Goal: Task Accomplishment & Management: Complete application form

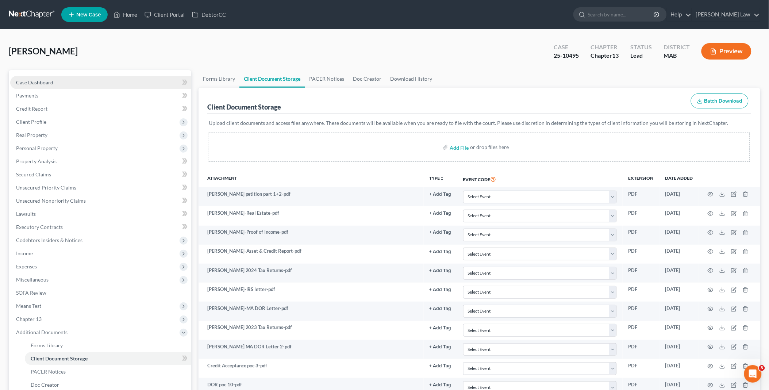
click at [68, 82] on link "Case Dashboard" at bounding box center [100, 82] width 181 height 13
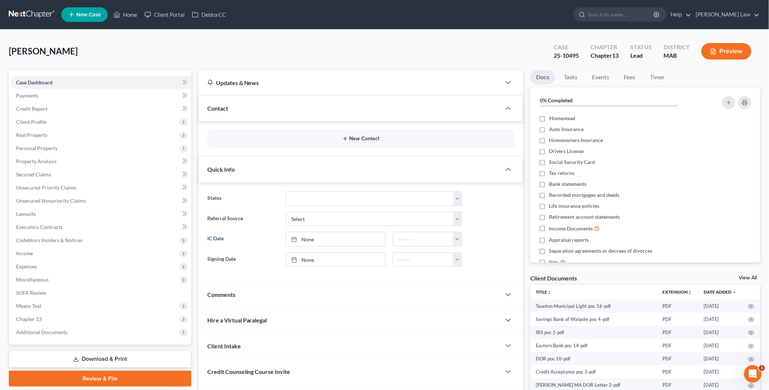
click at [354, 138] on button "New Contact" at bounding box center [361, 139] width 296 height 6
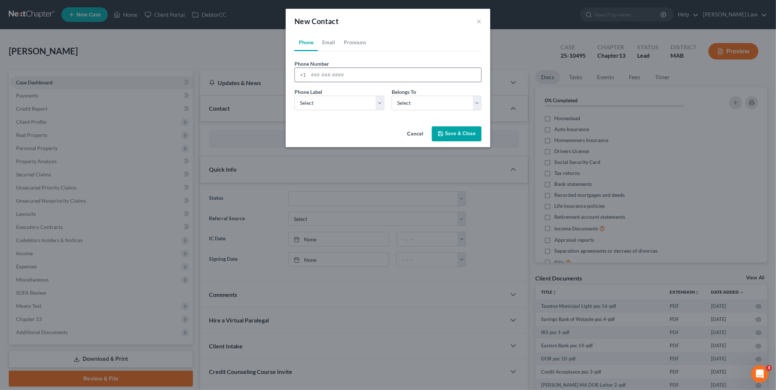
click at [338, 75] on input "tel" at bounding box center [394, 75] width 173 height 14
type input "5089827554"
click at [454, 134] on button "Save & Close" at bounding box center [457, 133] width 50 height 15
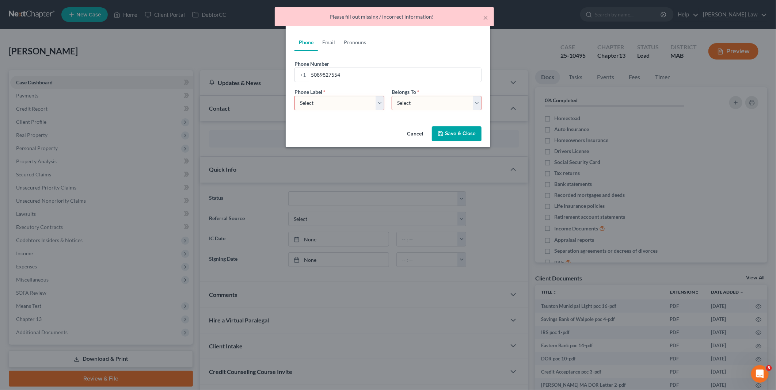
click at [380, 104] on select "Select Mobile Home Work Other" at bounding box center [339, 103] width 90 height 15
select select "0"
click at [294, 96] on select "Select Mobile Home Work Other" at bounding box center [339, 103] width 90 height 15
click at [479, 103] on select "Select Client Other" at bounding box center [436, 103] width 90 height 15
select select "0"
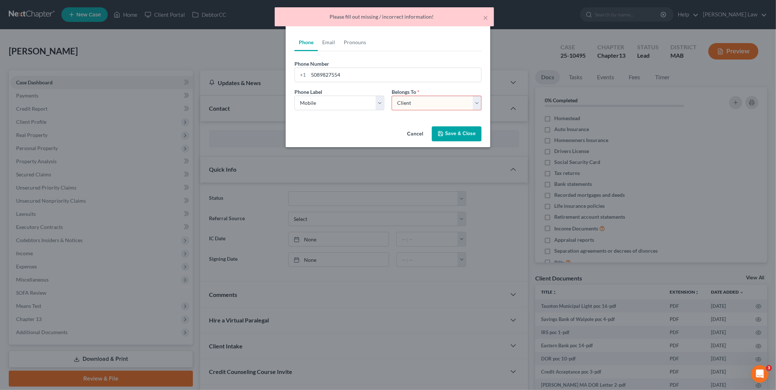
click at [391, 96] on select "Select Client Other" at bounding box center [436, 103] width 90 height 15
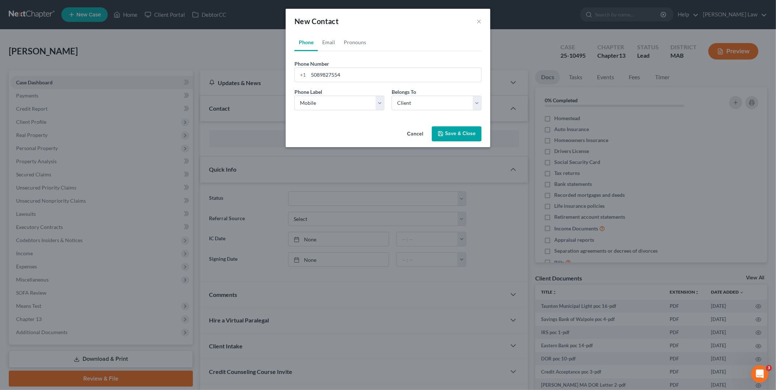
click at [448, 134] on button "Save & Close" at bounding box center [457, 133] width 50 height 15
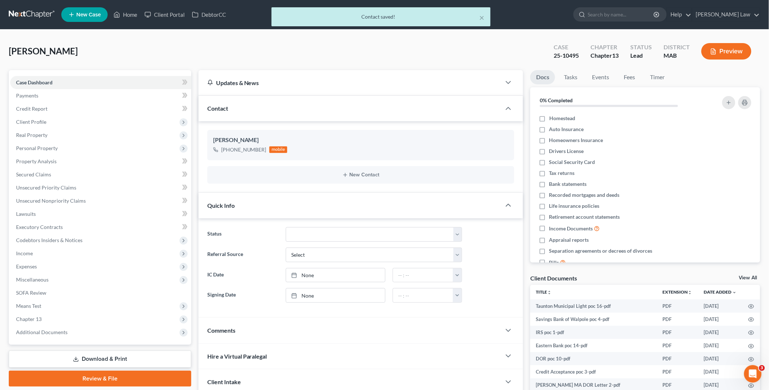
click at [130, 14] on div "× Contact saved!" at bounding box center [380, 18] width 769 height 23
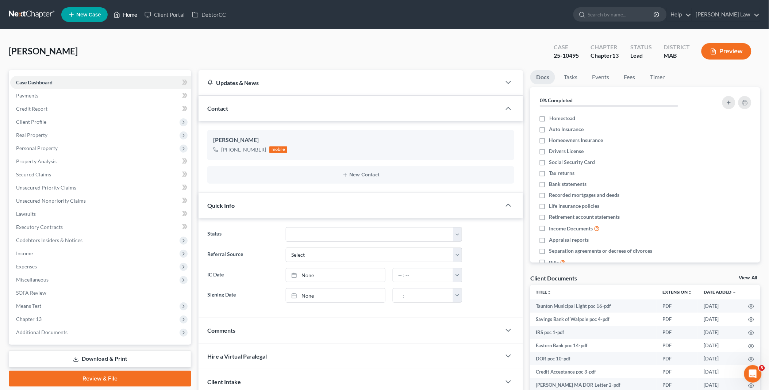
click at [136, 15] on link "Home" at bounding box center [125, 14] width 31 height 13
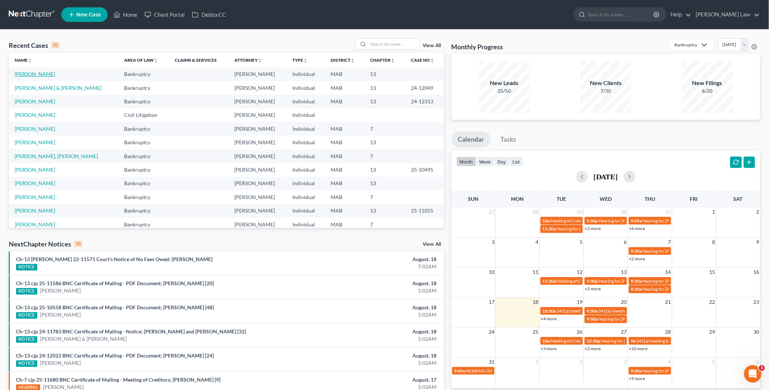
click at [27, 74] on link "[PERSON_NAME]" at bounding box center [35, 74] width 41 height 6
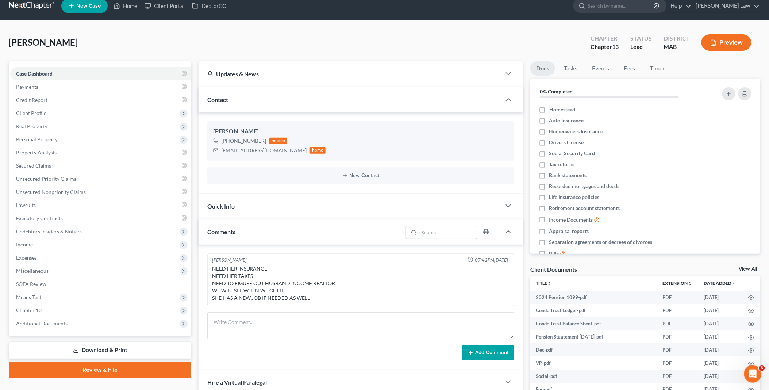
scroll to position [118, 0]
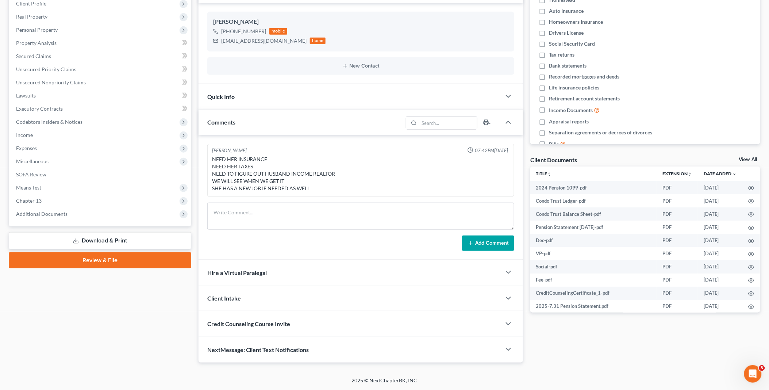
click at [106, 256] on link "Review & File" at bounding box center [100, 260] width 183 height 16
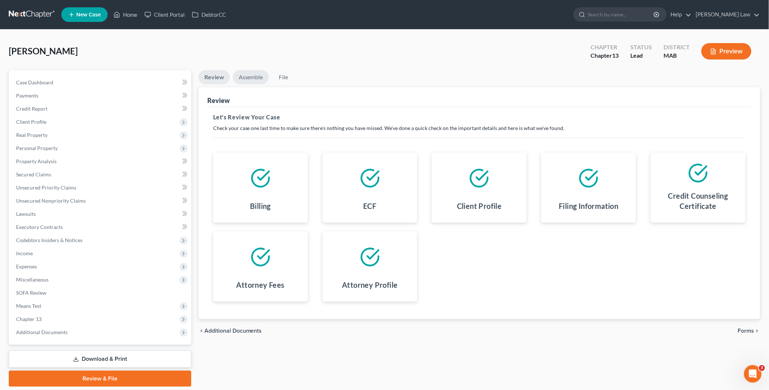
click at [252, 76] on link "Assemble" at bounding box center [251, 77] width 36 height 14
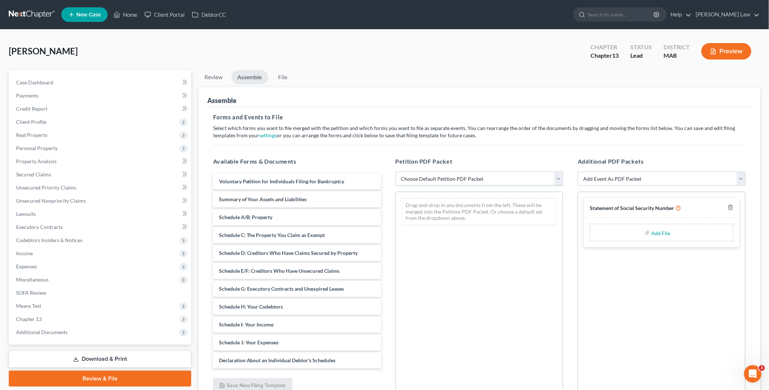
click at [558, 182] on select "Choose Default Petition PDF Packet Emergency Filing (Voluntary Petition and Cre…" at bounding box center [480, 179] width 168 height 15
select select "0"
click at [396, 172] on select "Choose Default Petition PDF Packet Emergency Filing (Voluntary Petition and Cre…" at bounding box center [480, 179] width 168 height 15
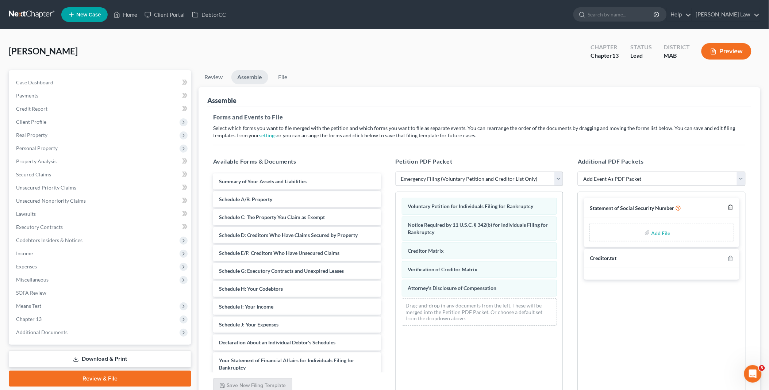
click at [731, 207] on line "button" at bounding box center [731, 207] width 0 height 1
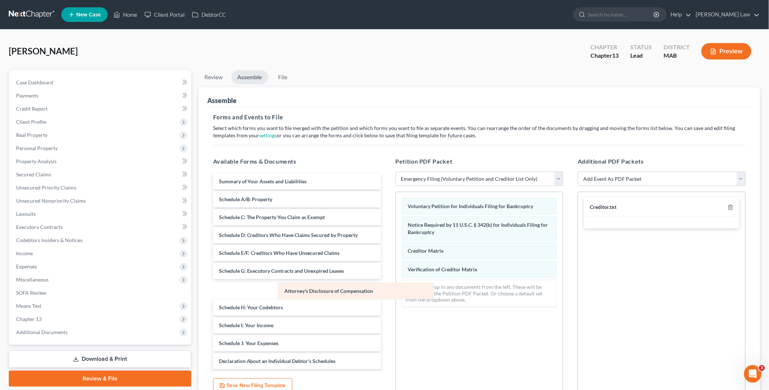
drag, startPoint x: 457, startPoint y: 286, endPoint x: 285, endPoint y: 283, distance: 172.0
click at [396, 283] on div "Attorney's Disclosure of Compensation Voluntary Petition for Individuals Filing…" at bounding box center [479, 252] width 167 height 121
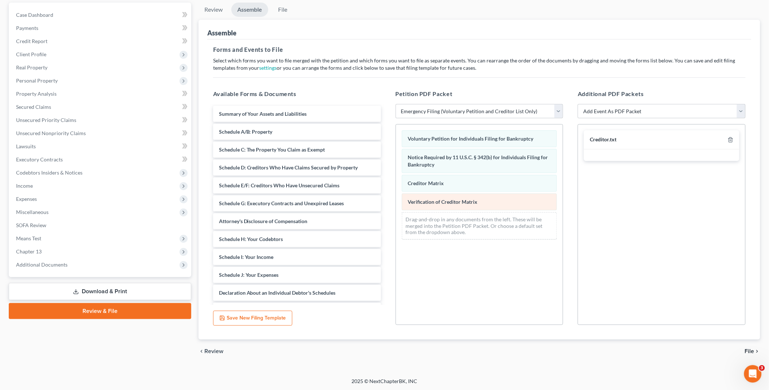
scroll to position [68, 0]
click at [751, 351] on span "File" at bounding box center [749, 351] width 9 height 6
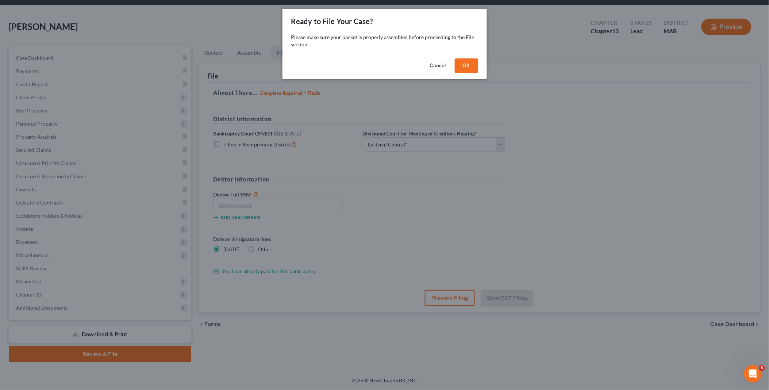
scroll to position [23, 0]
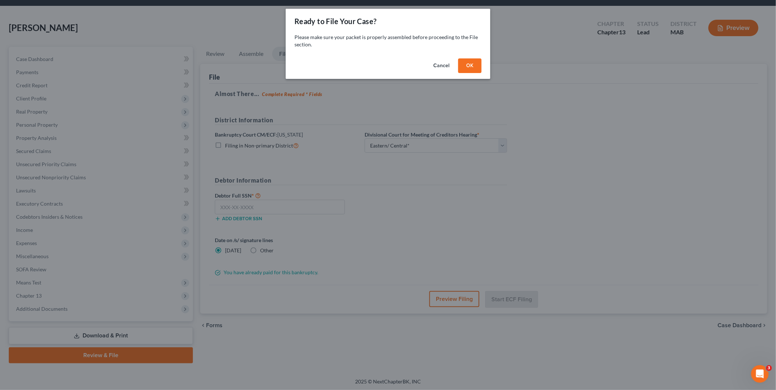
click at [468, 63] on button "OK" at bounding box center [469, 65] width 23 height 15
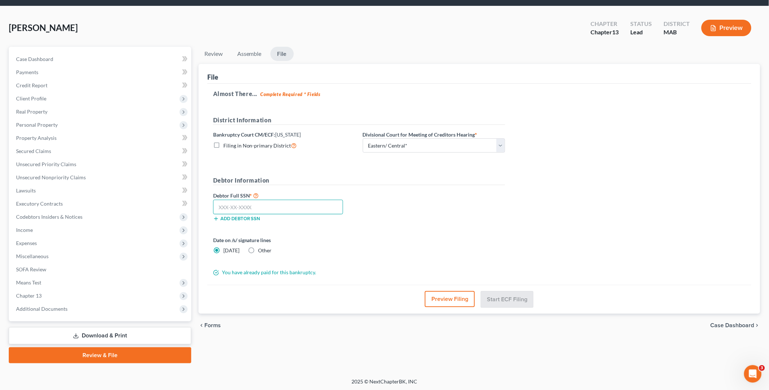
click at [277, 205] on input "text" at bounding box center [278, 207] width 130 height 15
type input "023-56-2682"
click at [244, 53] on link "Assemble" at bounding box center [250, 54] width 36 height 14
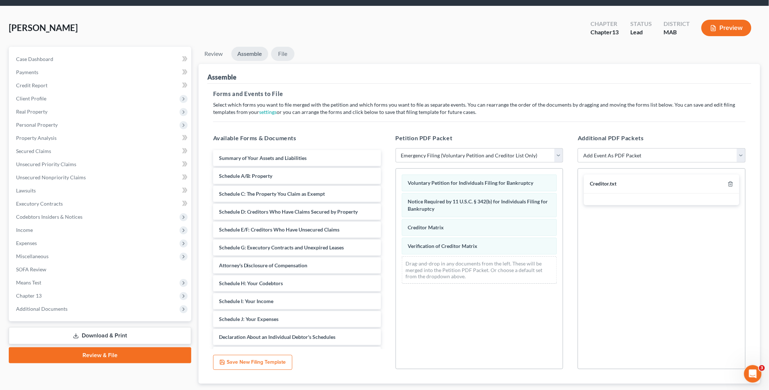
click at [289, 50] on link "File" at bounding box center [282, 54] width 23 height 14
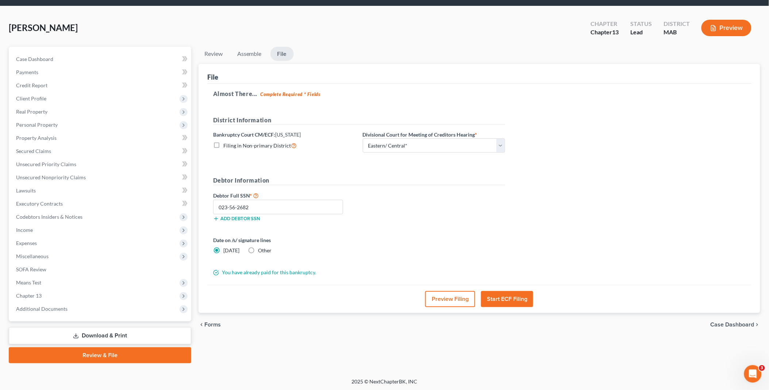
click at [508, 299] on button "Start ECF Filing" at bounding box center [507, 299] width 52 height 16
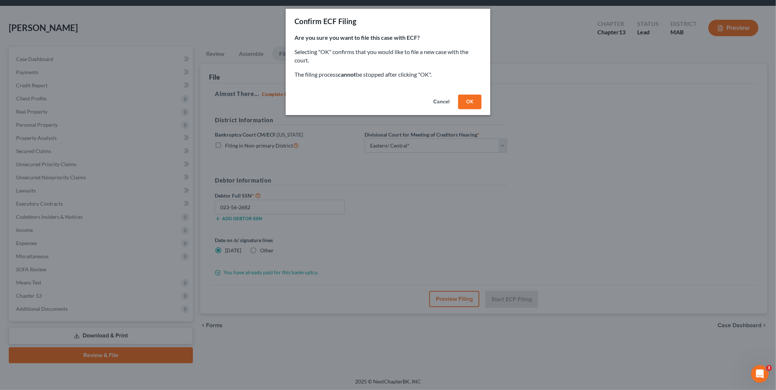
click at [465, 103] on button "OK" at bounding box center [469, 102] width 23 height 15
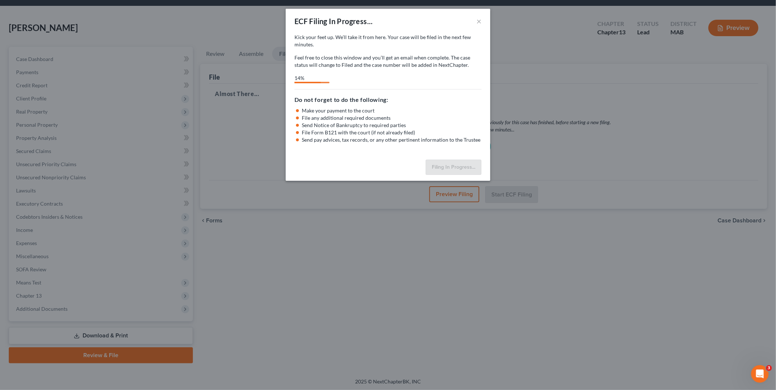
select select "2"
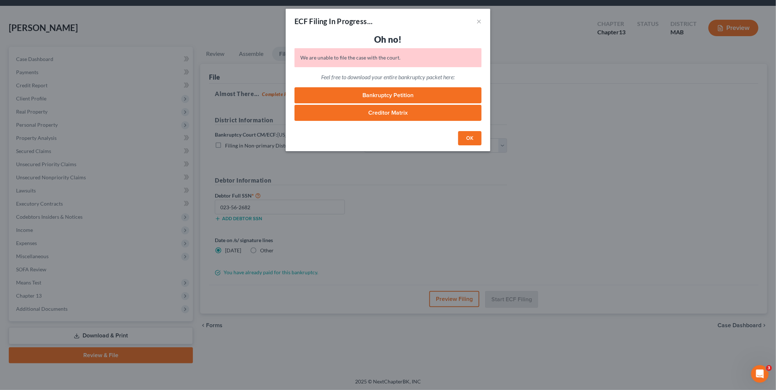
click at [476, 136] on button "OK" at bounding box center [469, 138] width 23 height 15
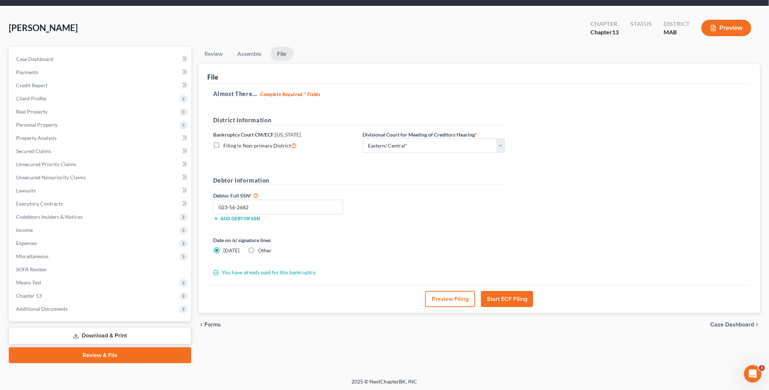
click at [501, 296] on button "Start ECF Filing" at bounding box center [507, 299] width 52 height 16
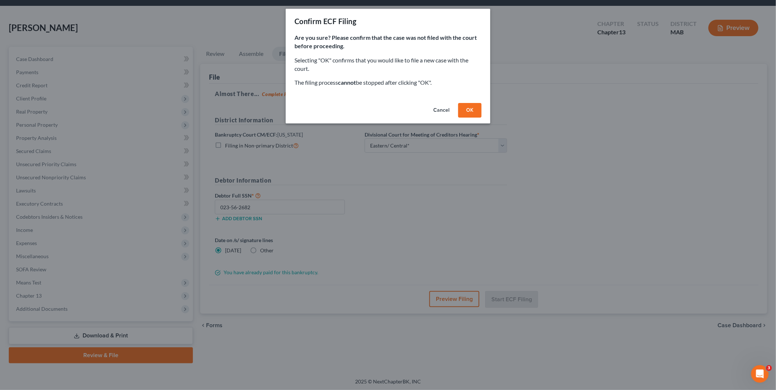
click at [474, 104] on button "OK" at bounding box center [469, 110] width 23 height 15
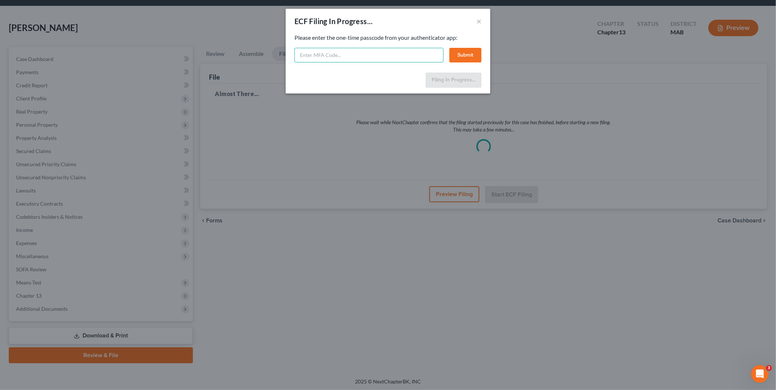
click at [352, 54] on input "text" at bounding box center [368, 55] width 149 height 15
type input "838425"
click at [470, 51] on button "Submit" at bounding box center [465, 55] width 32 height 15
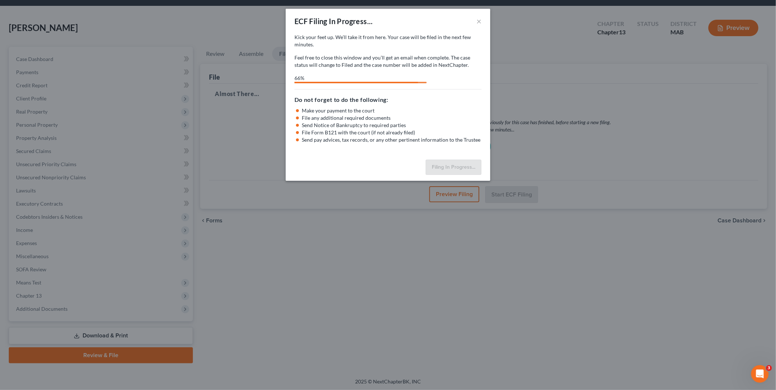
select select "2"
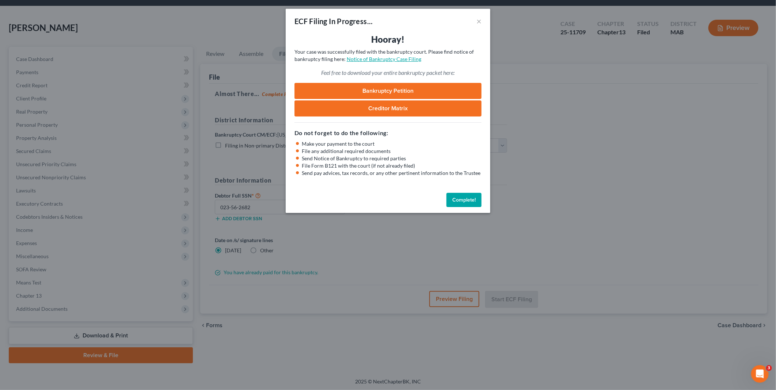
click at [382, 59] on link "Notice of Bankruptcy Case Filing" at bounding box center [384, 59] width 74 height 6
click at [467, 193] on button "Complete!" at bounding box center [463, 200] width 35 height 15
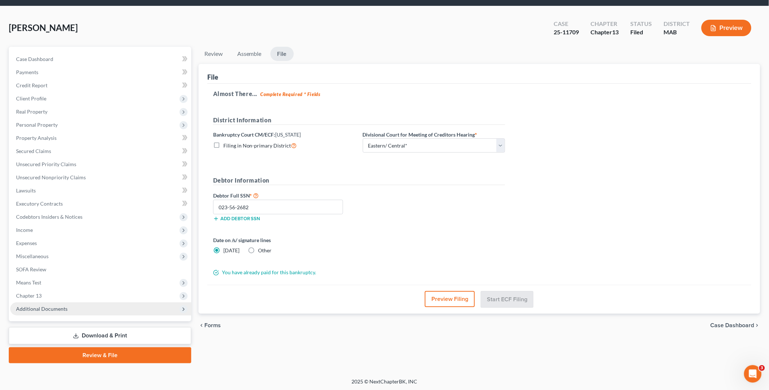
click at [74, 307] on span "Additional Documents" at bounding box center [100, 308] width 181 height 13
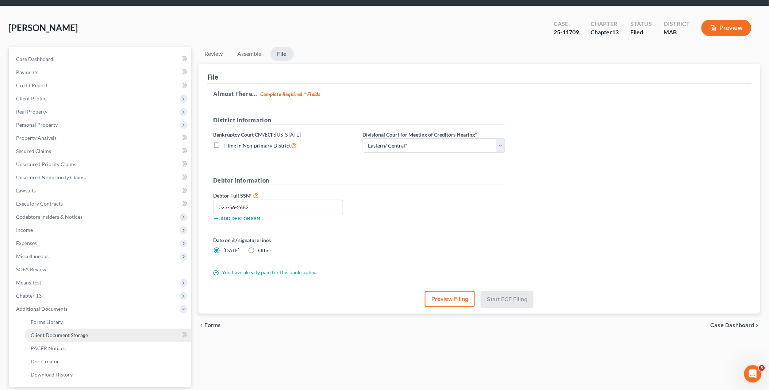
click at [68, 333] on span "Client Document Storage" at bounding box center [59, 335] width 57 height 6
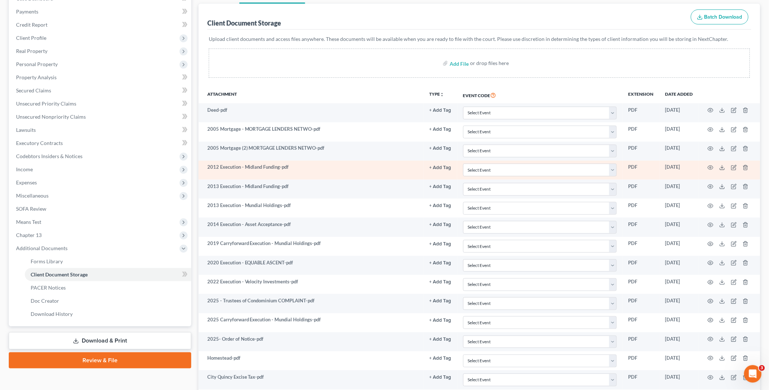
scroll to position [82, 0]
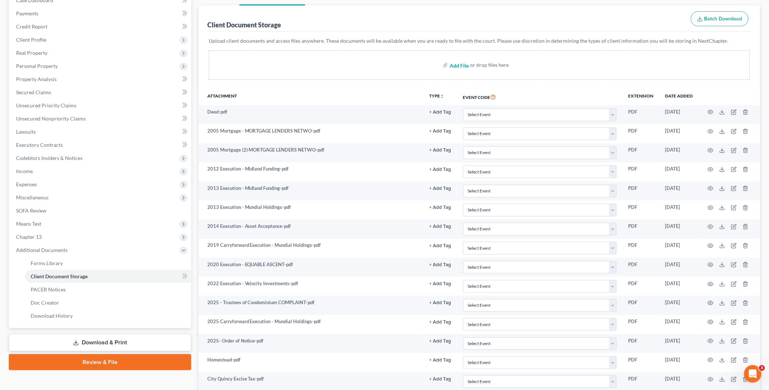
click at [454, 64] on input "file" at bounding box center [459, 64] width 18 height 13
type input "C:\fakepath\notice of bk filing.pdf"
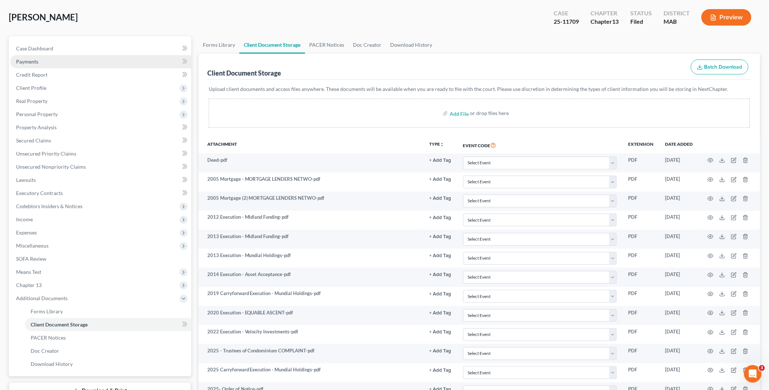
scroll to position [0, 0]
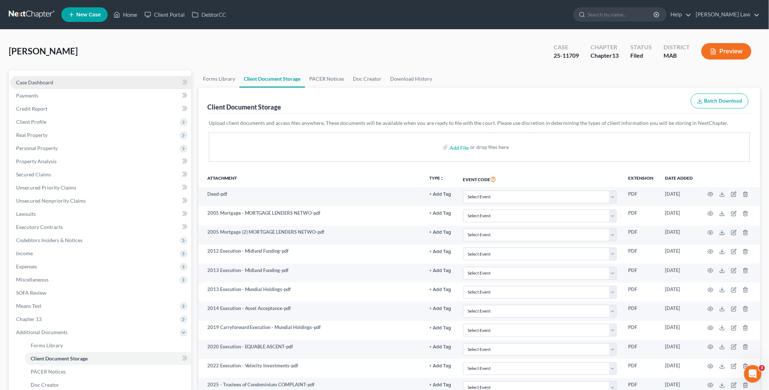
click at [59, 83] on link "Case Dashboard" at bounding box center [100, 82] width 181 height 13
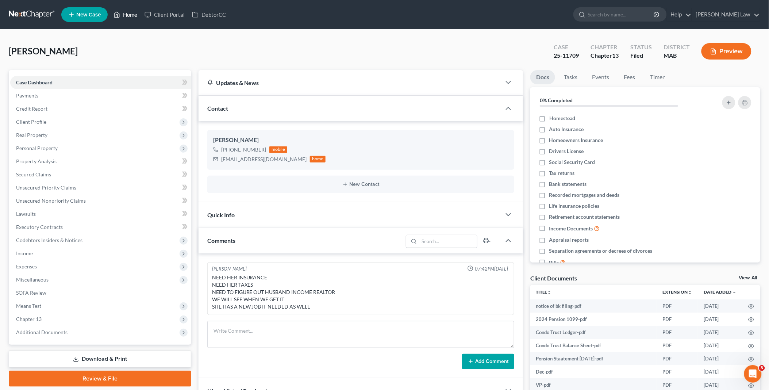
click at [126, 13] on link "Home" at bounding box center [125, 14] width 31 height 13
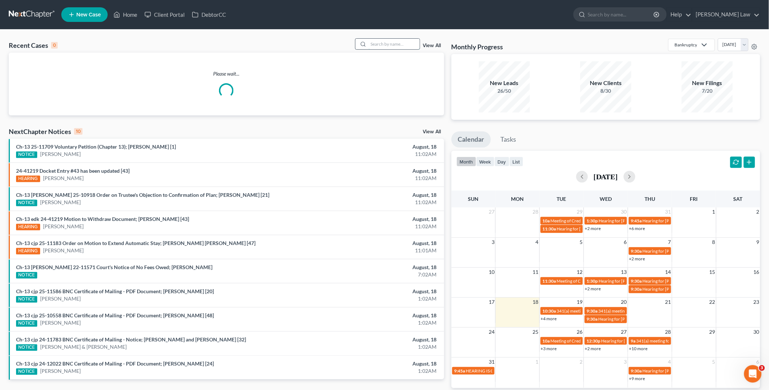
click at [383, 43] on input "search" at bounding box center [394, 44] width 51 height 11
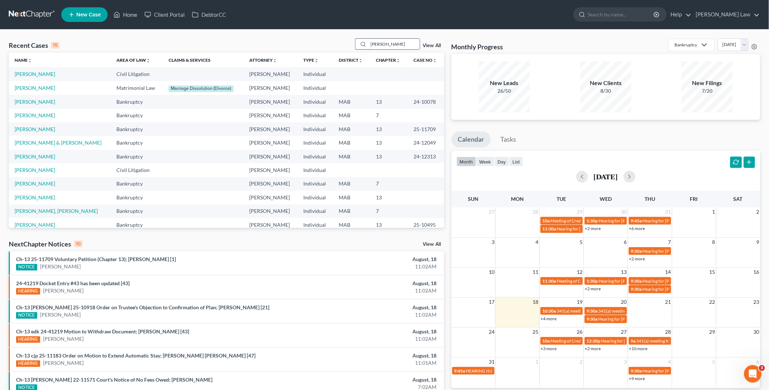
type input "[PERSON_NAME]"
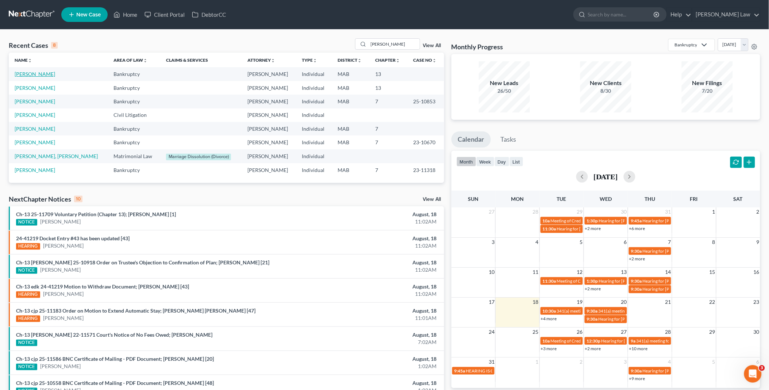
click at [34, 72] on link "[PERSON_NAME]" at bounding box center [35, 74] width 41 height 6
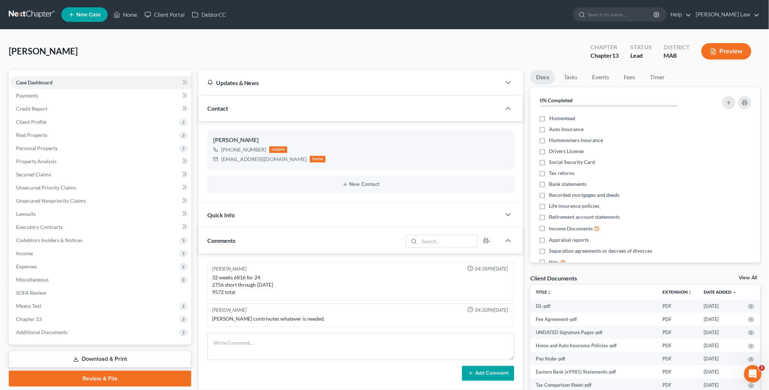
click at [749, 276] on link "View All" at bounding box center [749, 277] width 18 height 5
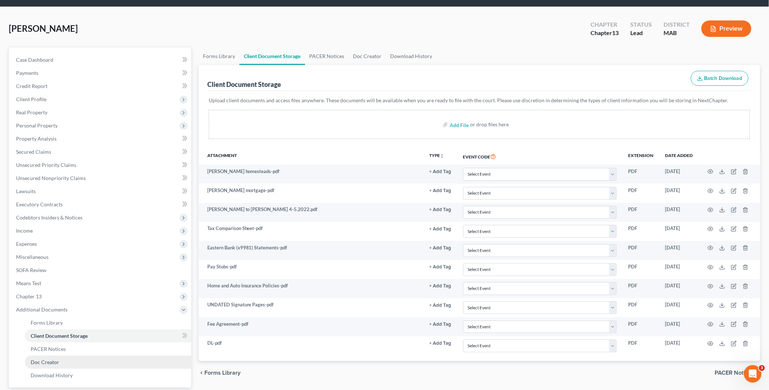
scroll to position [89, 0]
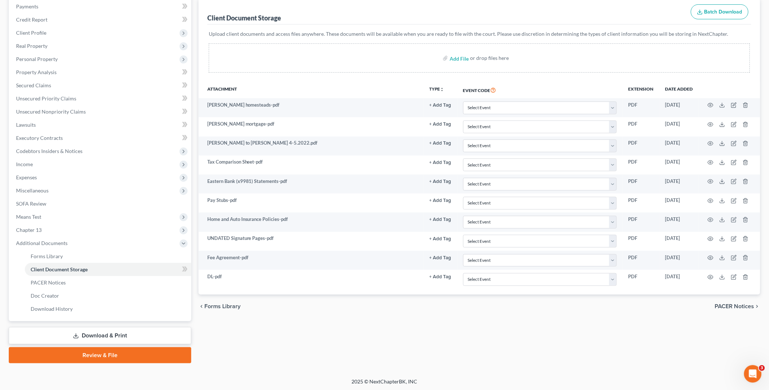
click at [107, 356] on link "Review & File" at bounding box center [100, 355] width 183 height 16
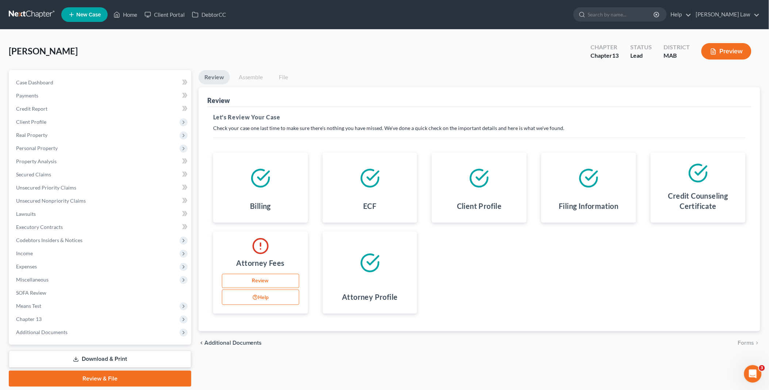
click at [271, 280] on link "Review" at bounding box center [260, 281] width 77 height 15
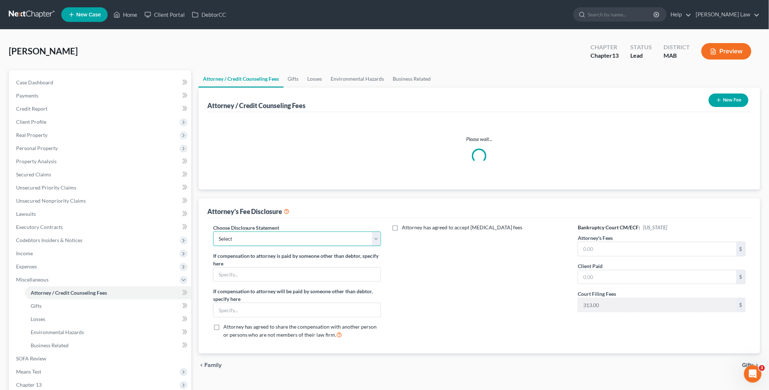
drag, startPoint x: 377, startPoint y: 241, endPoint x: 371, endPoint y: 247, distance: 8.3
click at [377, 241] on select "Select Attorney Compensation" at bounding box center [297, 239] width 168 height 15
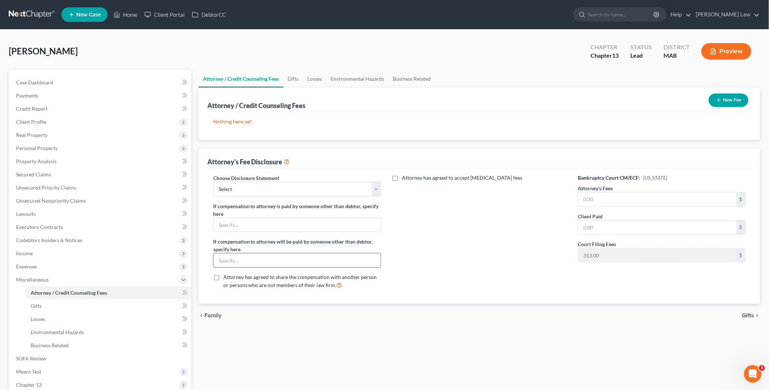
click at [363, 259] on input "text" at bounding box center [297, 260] width 167 height 14
drag, startPoint x: 374, startPoint y: 187, endPoint x: 372, endPoint y: 198, distance: 11.0
click at [374, 187] on select "Select Attorney Compensation" at bounding box center [297, 189] width 168 height 15
select select "0"
click at [213, 182] on select "Select Attorney Compensation" at bounding box center [297, 189] width 168 height 15
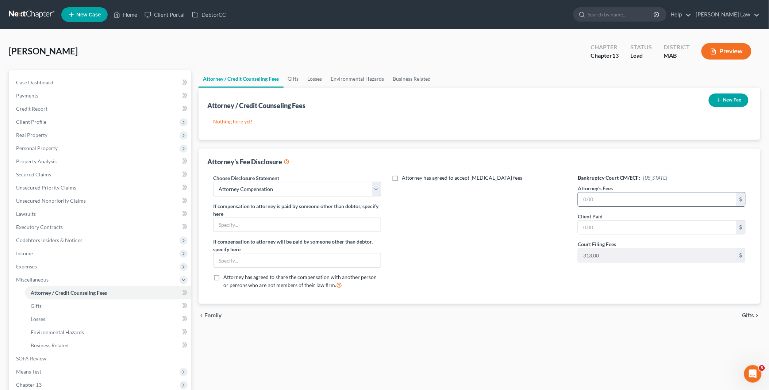
click at [581, 196] on input "text" at bounding box center [657, 199] width 158 height 14
type input "6,000.00"
click at [19, 227] on span "Executory Contracts" at bounding box center [39, 227] width 47 height 6
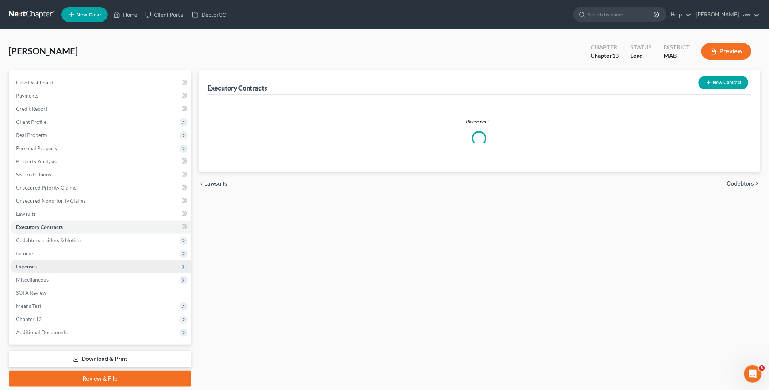
scroll to position [23, 0]
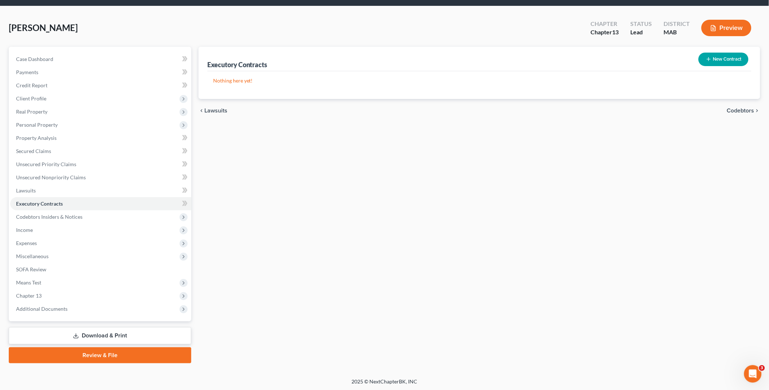
click at [114, 351] on link "Review & File" at bounding box center [100, 355] width 183 height 16
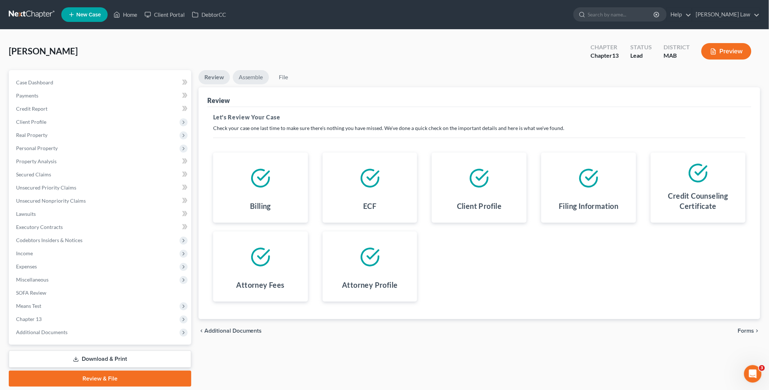
click at [247, 75] on link "Assemble" at bounding box center [251, 77] width 36 height 14
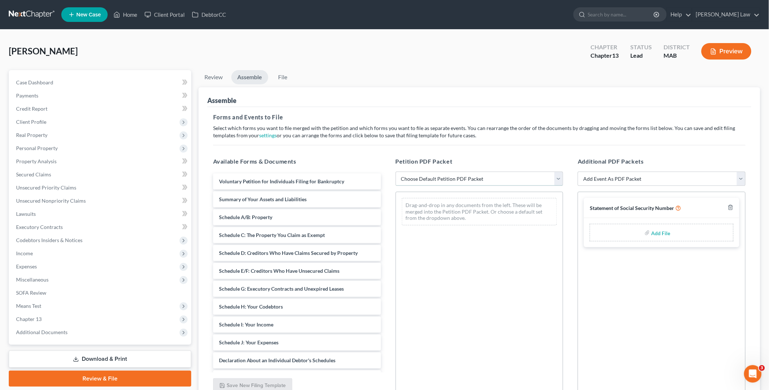
click at [558, 179] on select "Choose Default Petition PDF Packet Emergency Filing (Voluntary Petition and Cre…" at bounding box center [480, 179] width 168 height 15
select select "0"
click at [396, 172] on select "Choose Default Petition PDF Packet Emergency Filing (Voluntary Petition and Cre…" at bounding box center [480, 179] width 168 height 15
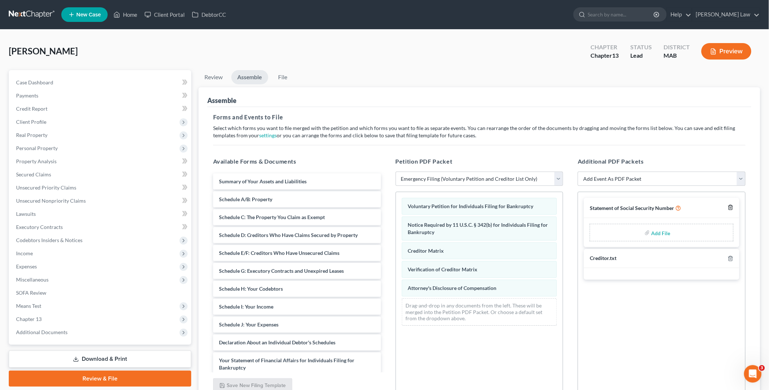
click at [730, 206] on icon "button" at bounding box center [730, 207] width 3 height 5
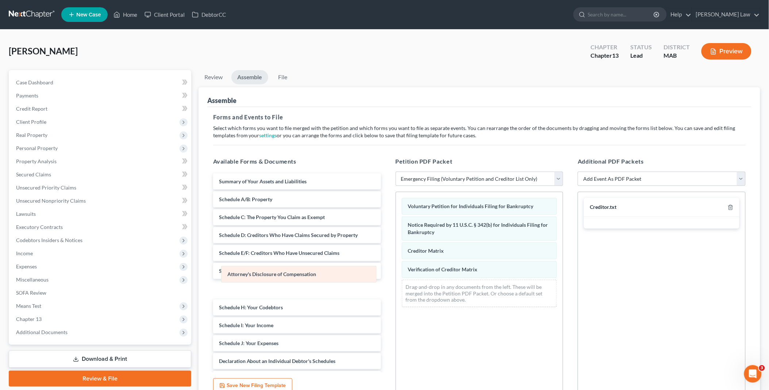
drag, startPoint x: 497, startPoint y: 286, endPoint x: 237, endPoint y: 251, distance: 262.4
click at [396, 251] on div "Attorney's Disclosure of Compensation Voluntary Petition for Individuals Filing…" at bounding box center [479, 252] width 167 height 121
click at [283, 76] on link "File" at bounding box center [282, 77] width 23 height 14
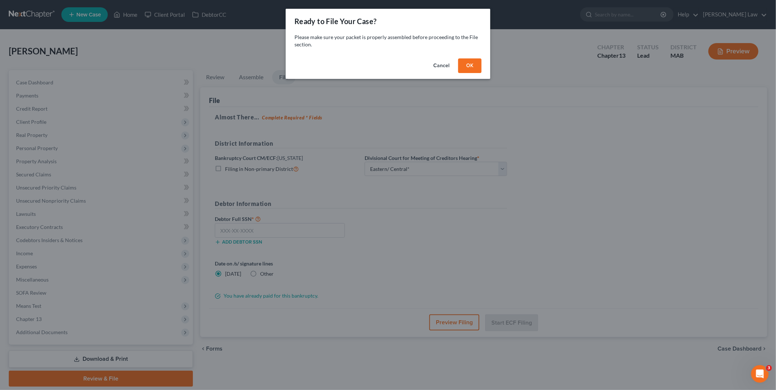
click at [470, 66] on button "OK" at bounding box center [469, 65] width 23 height 15
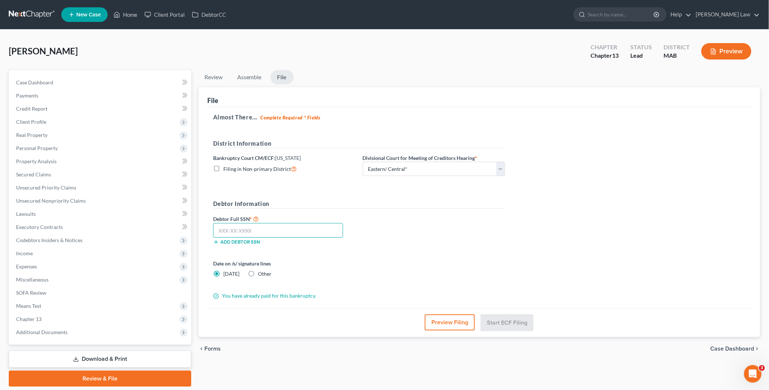
click at [256, 229] on input "text" at bounding box center [278, 230] width 130 height 15
type input "022-66-0090"
click at [501, 320] on button "Start ECF Filing" at bounding box center [507, 322] width 52 height 16
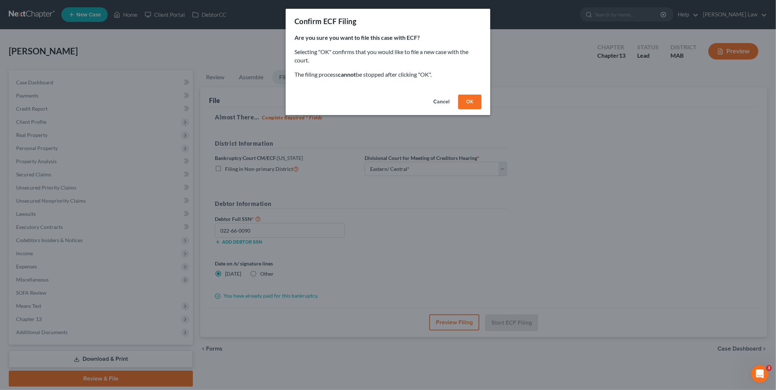
click at [470, 101] on button "OK" at bounding box center [469, 102] width 23 height 15
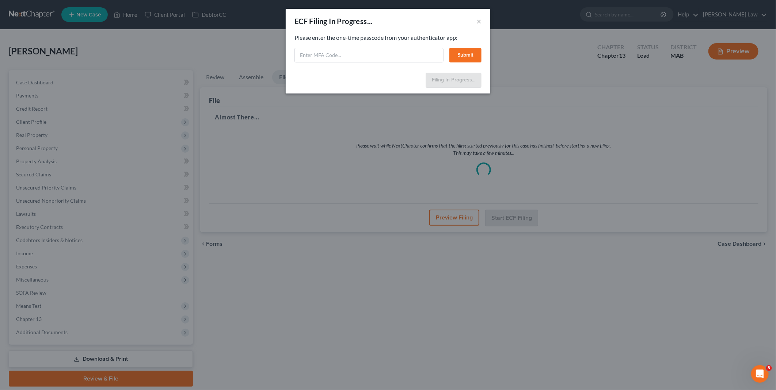
click at [319, 46] on div "Please enter the one-time passcode from your authenticator app: Submit" at bounding box center [387, 48] width 187 height 29
click at [322, 56] on input "text" at bounding box center [368, 55] width 149 height 15
type input "406726"
click at [469, 57] on button "Submit" at bounding box center [465, 55] width 32 height 15
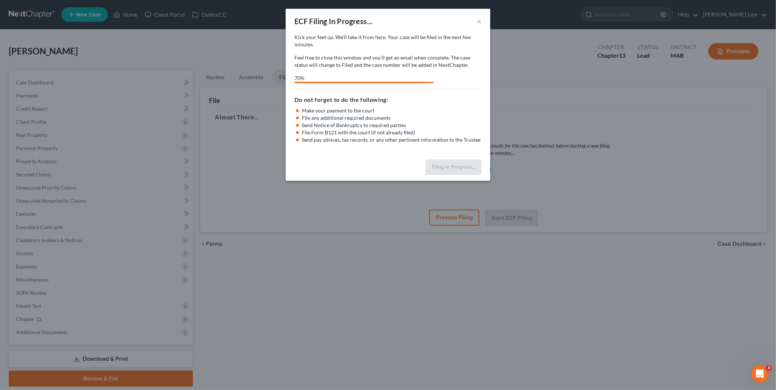
select select "2"
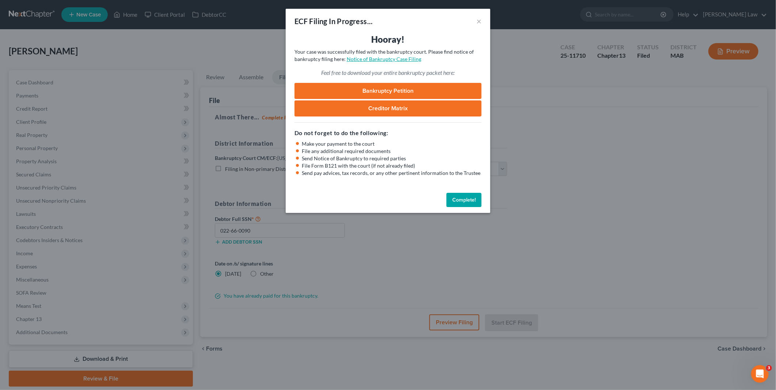
click at [386, 59] on link "Notice of Bankruptcy Case Filing" at bounding box center [384, 59] width 74 height 6
drag, startPoint x: 465, startPoint y: 198, endPoint x: 430, endPoint y: 211, distance: 36.8
click at [465, 198] on button "Complete!" at bounding box center [463, 200] width 35 height 15
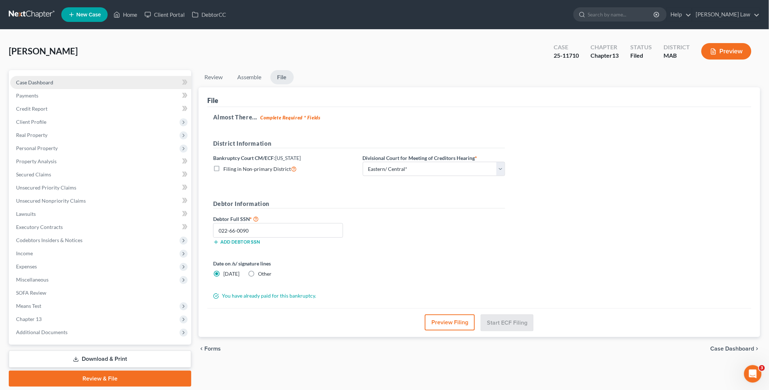
click at [66, 80] on link "Case Dashboard" at bounding box center [100, 82] width 181 height 13
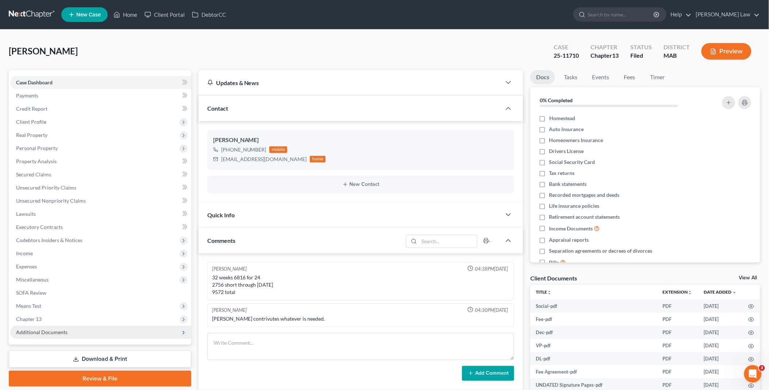
click at [67, 327] on span "Additional Documents" at bounding box center [100, 332] width 181 height 13
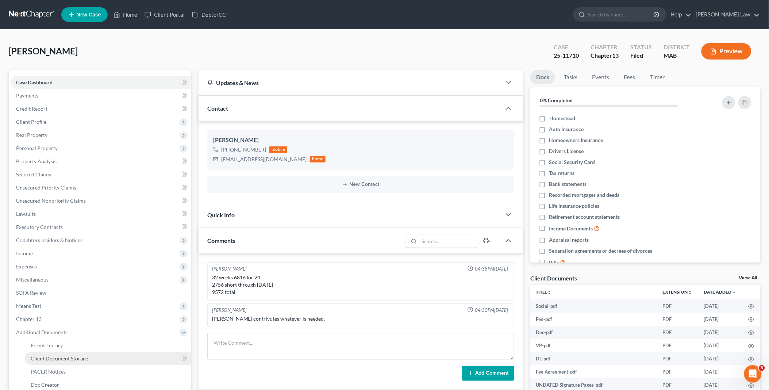
click at [79, 358] on span "Client Document Storage" at bounding box center [59, 358] width 57 height 6
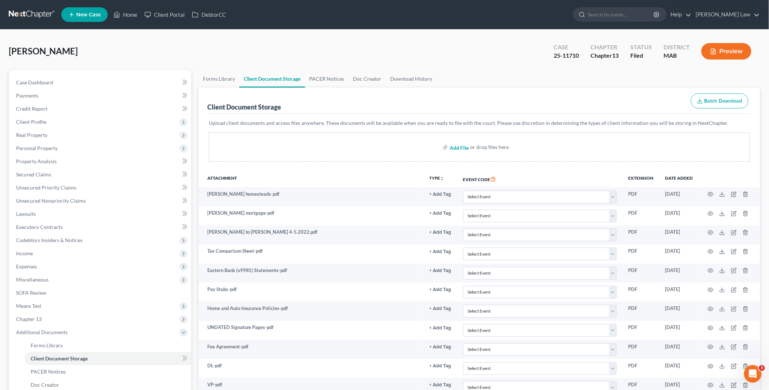
click at [461, 146] on input "file" at bounding box center [459, 147] width 18 height 13
type input "C:\fakepath\DebtorEducationNotification.PDF.pdf"
click at [130, 15] on link "Home" at bounding box center [125, 14] width 31 height 13
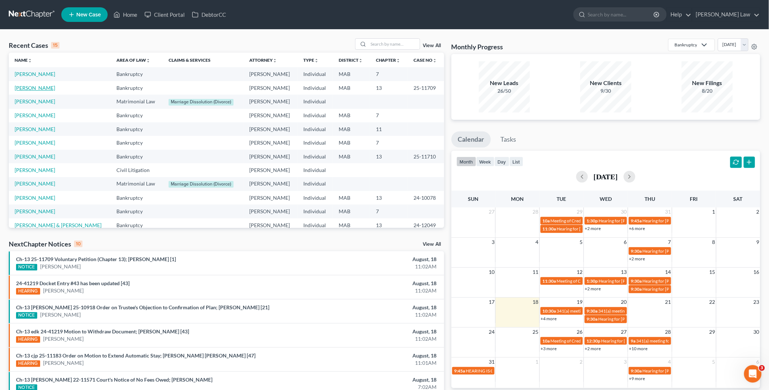
click at [26, 88] on link "[PERSON_NAME]" at bounding box center [35, 88] width 41 height 6
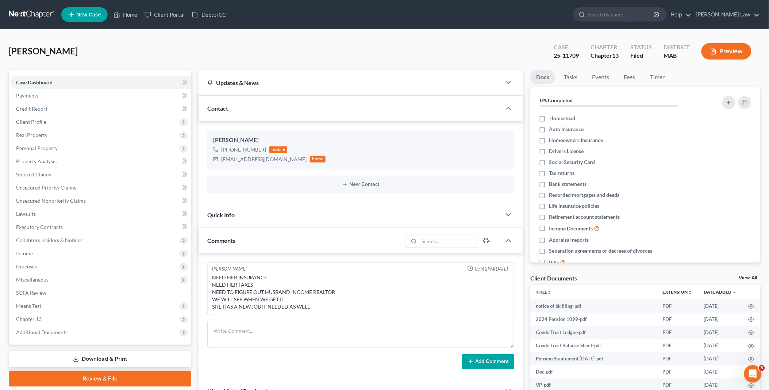
click at [751, 276] on link "View All" at bounding box center [749, 277] width 18 height 5
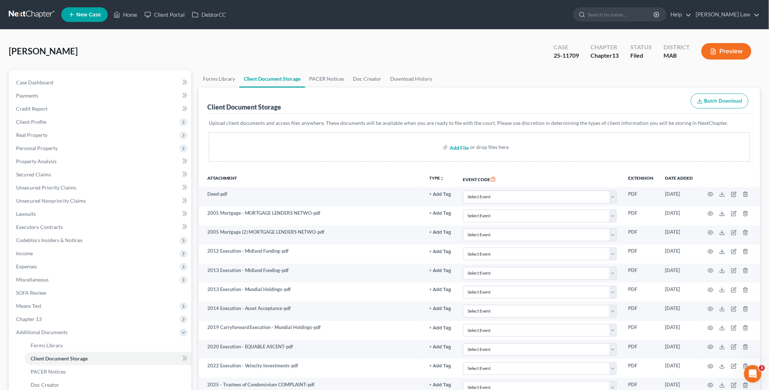
click at [457, 148] on input "file" at bounding box center [459, 147] width 18 height 13
type input "C:\fakepath\DebtorEducationNotification.PDF [PERSON_NAME].pdf"
